Goal: Task Accomplishment & Management: Complete application form

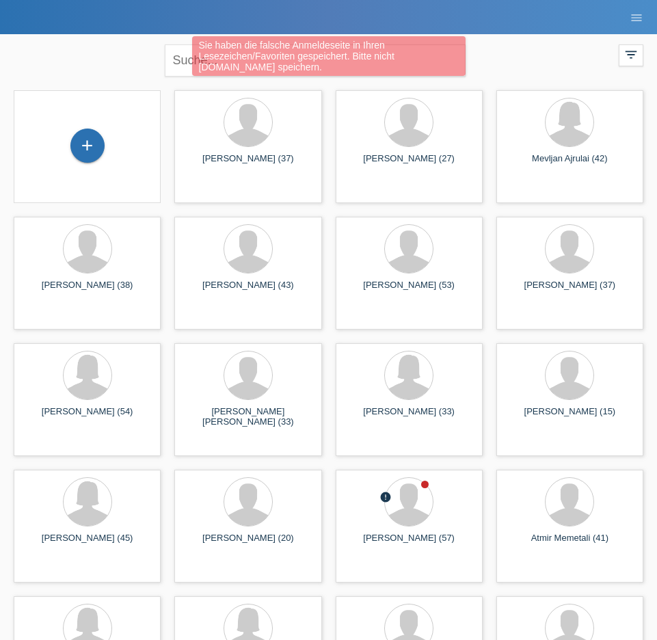
click at [113, 40] on div "close filter_list view_module Alle Kund*innen anzeigen star Markierte [PERSON_N…" at bounding box center [328, 58] width 643 height 49
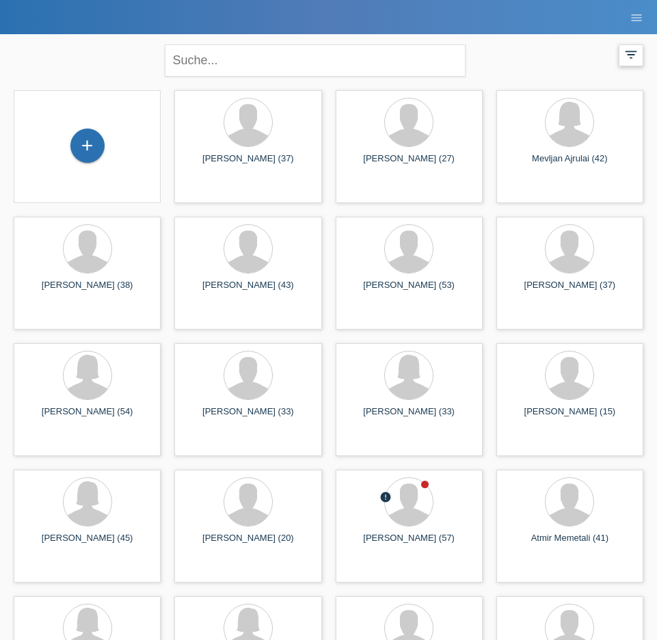
click at [629, 49] on icon "filter_list" at bounding box center [630, 54] width 15 height 15
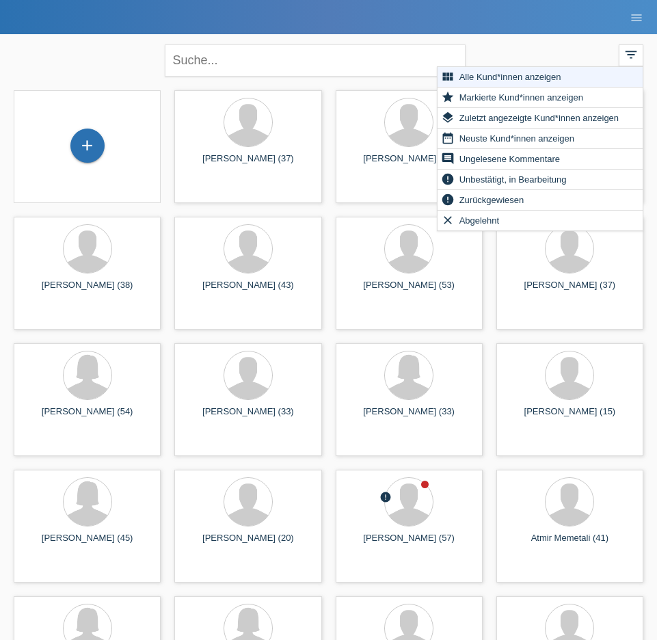
click at [569, 47] on div "close filter_list view_module Alle Kund*innen anzeigen star Markierte Kund*inne…" at bounding box center [328, 58] width 643 height 49
click at [638, 20] on icon "menu" at bounding box center [636, 18] width 14 height 14
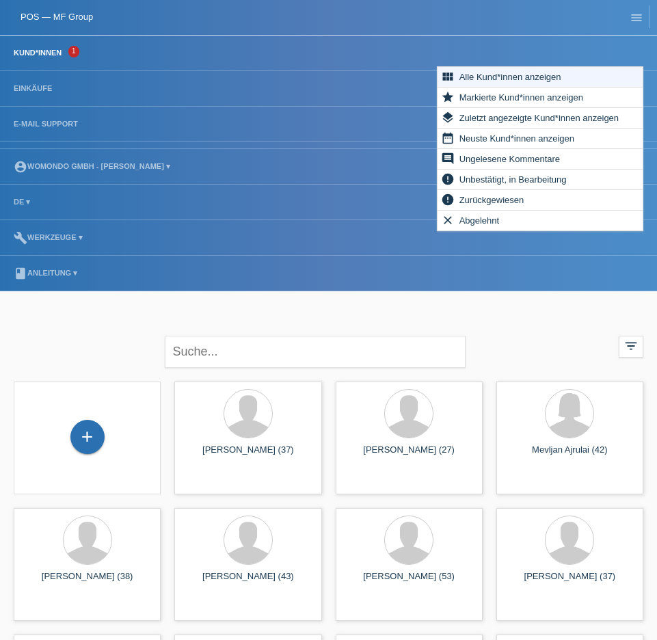
click at [545, 24] on div "POS — MF Group" at bounding box center [325, 16] width 650 height 23
click at [631, 17] on icon "menu" at bounding box center [636, 18] width 14 height 14
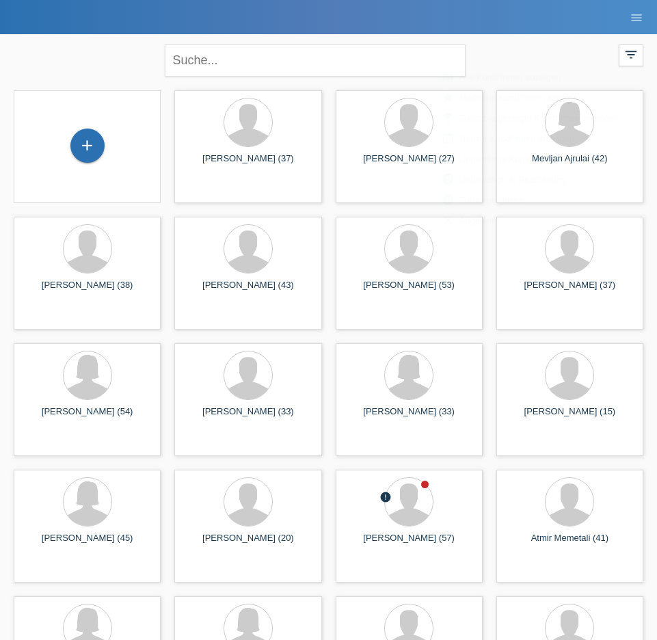
click at [74, 160] on div "+" at bounding box center [87, 146] width 125 height 36
click at [85, 144] on div "+" at bounding box center [87, 145] width 34 height 34
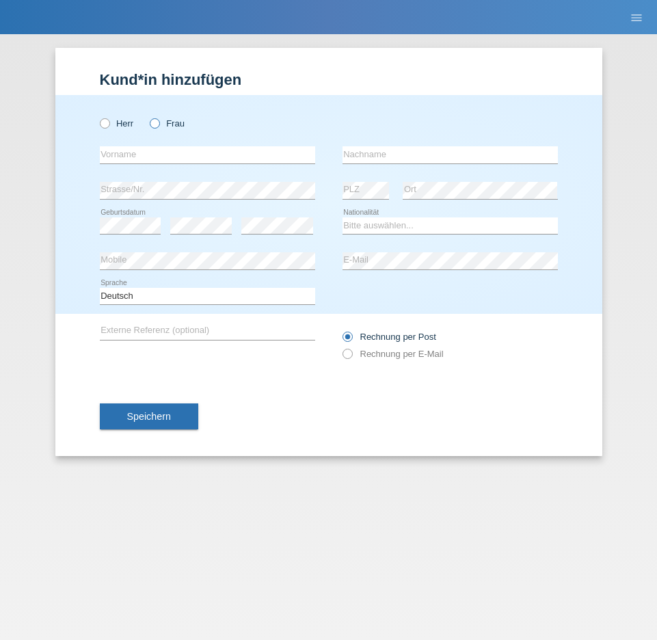
click at [158, 118] on label "Frau" at bounding box center [167, 123] width 35 height 10
click at [158, 118] on input "Frau" at bounding box center [154, 122] width 9 height 9
radio input "true"
click at [333, 463] on div "Kund*in hinzufügen Kunde hinzufügen Kundin hinzufügen Herr Frau error Vorname e…" at bounding box center [328, 336] width 657 height 605
